Goal: Find specific fact: Find specific fact

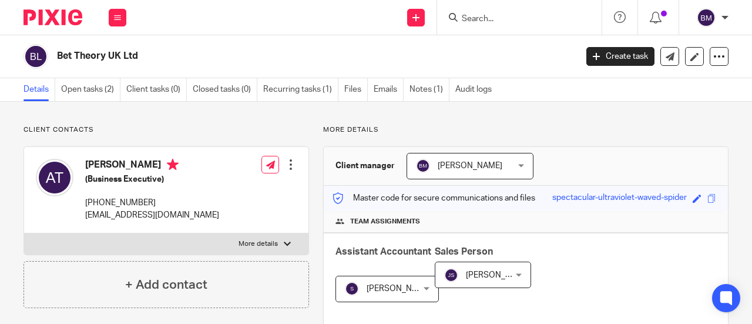
click at [503, 21] on input "Search" at bounding box center [514, 19] width 106 height 11
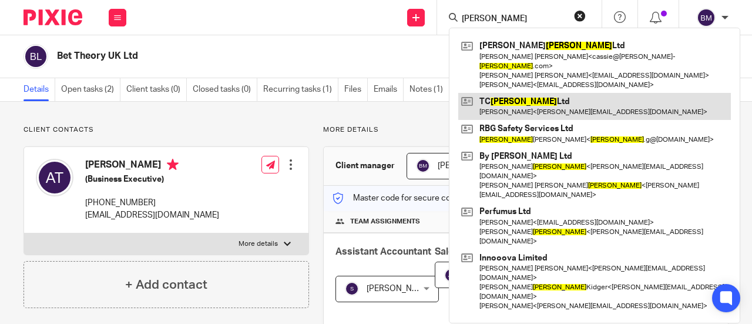
type input "[PERSON_NAME]"
click at [572, 100] on link at bounding box center [594, 106] width 273 height 27
click at [573, 100] on link at bounding box center [594, 106] width 273 height 27
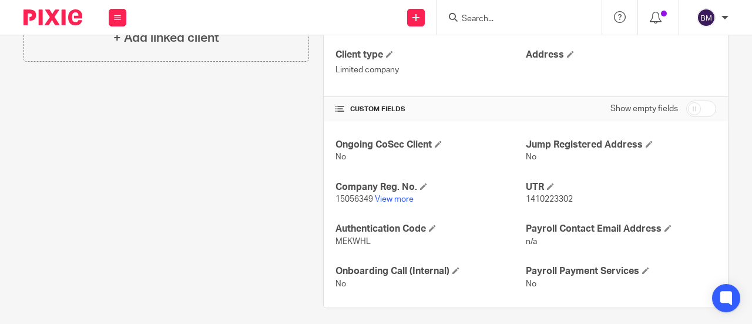
scroll to position [326, 0]
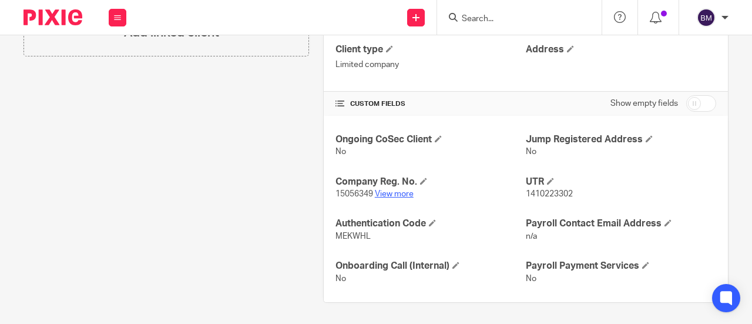
click at [400, 190] on link "View more" at bounding box center [394, 194] width 39 height 8
drag, startPoint x: 571, startPoint y: 189, endPoint x: 521, endPoint y: 192, distance: 50.6
click at [526, 192] on p "1410223302" at bounding box center [621, 194] width 190 height 12
copy span "1410223302"
click at [442, 169] on div "Ongoing CoSec Client No Jump Registered Address No Company Reg. No. 15056349 Vi…" at bounding box center [526, 209] width 404 height 186
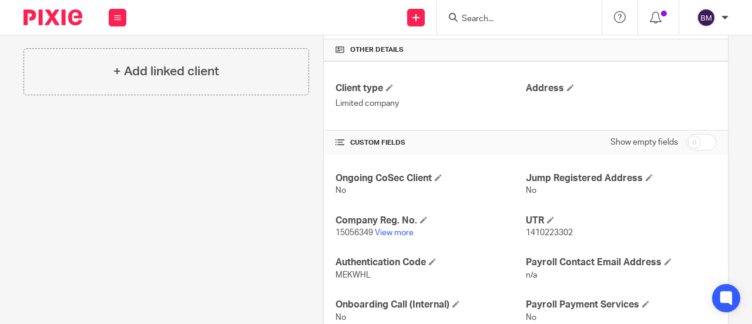
scroll to position [288, 0]
drag, startPoint x: 367, startPoint y: 225, endPoint x: 316, endPoint y: 226, distance: 51.7
click at [316, 226] on div "More details Client manager Julien Smith Julien Smith Aashish A Abinandhana P.K…" at bounding box center [519, 88] width 420 height 503
click at [375, 227] on link "View more" at bounding box center [394, 231] width 39 height 8
